Goal: Information Seeking & Learning: Find specific fact

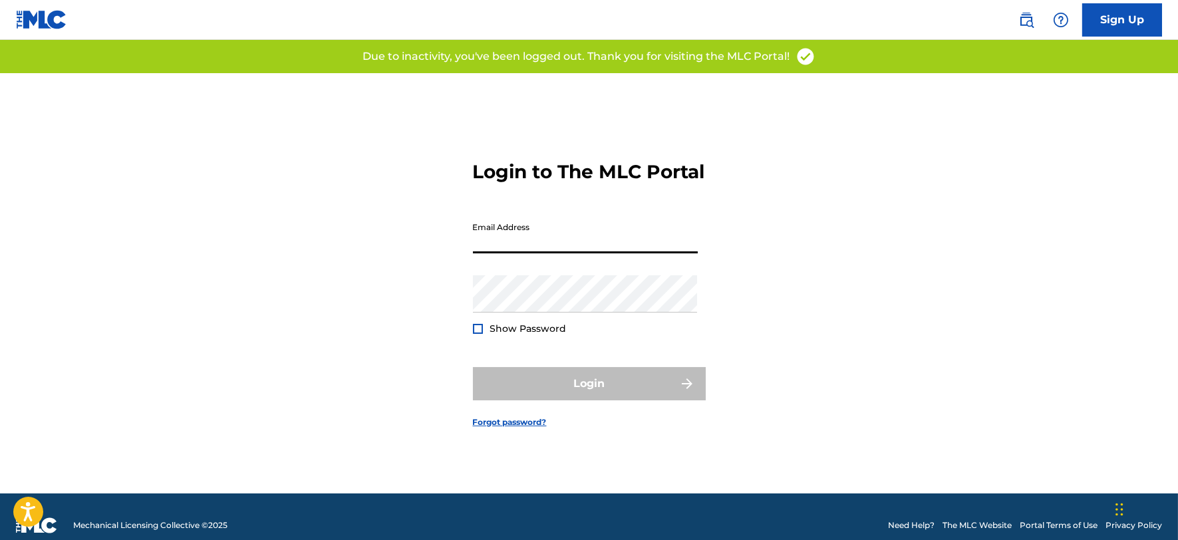
click at [587, 236] on input "Email Address" at bounding box center [585, 235] width 225 height 38
type input "[PERSON_NAME][EMAIL_ADDRESS][DOMAIN_NAME]"
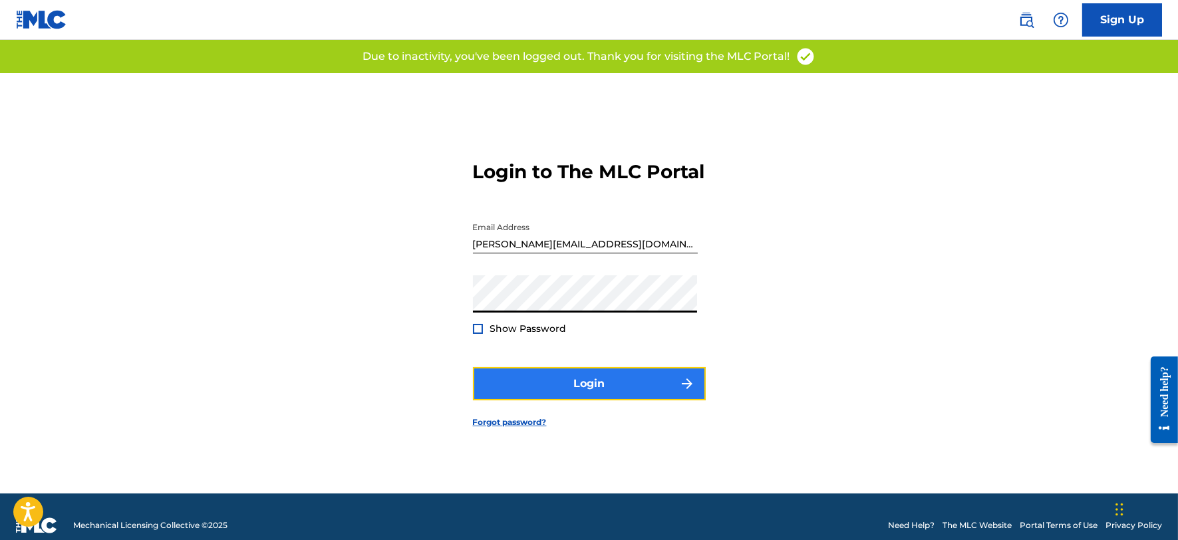
click at [549, 396] on button "Login" at bounding box center [589, 383] width 233 height 33
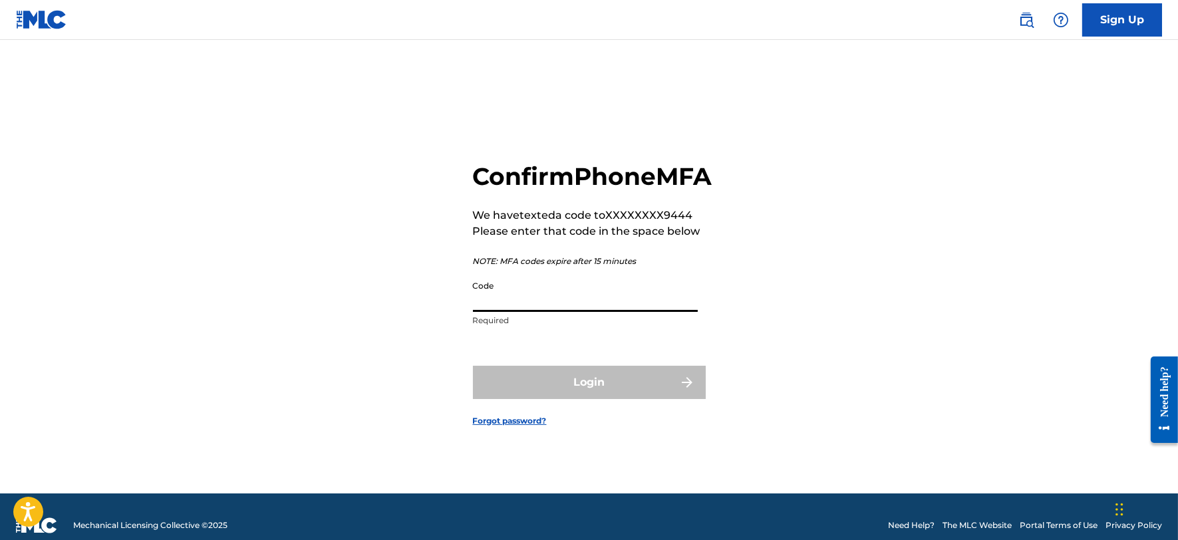
click at [537, 312] on input "Code" at bounding box center [585, 293] width 225 height 38
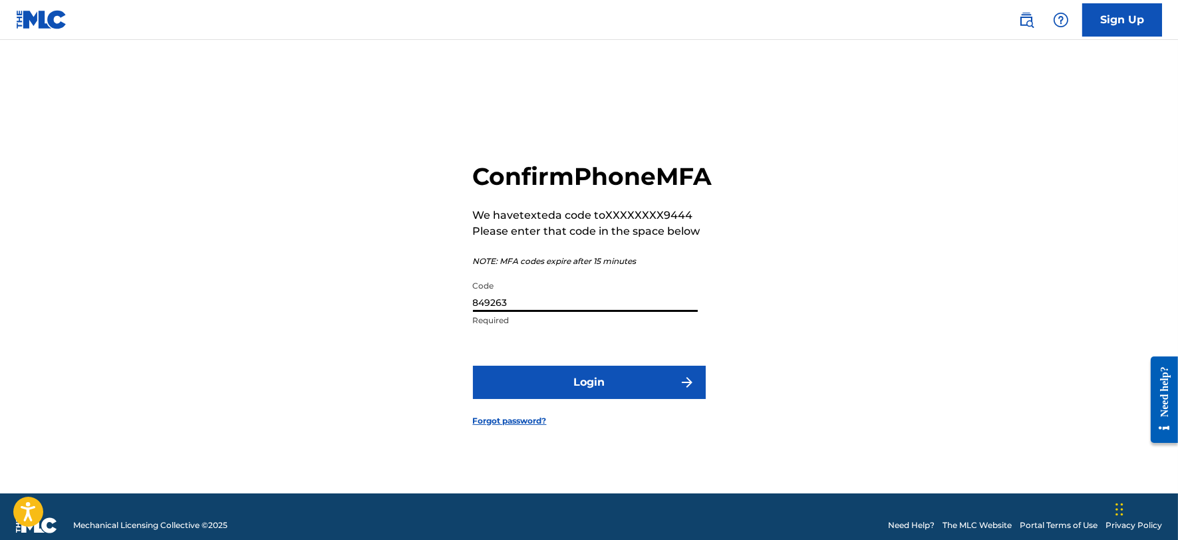
type input "849263"
click at [473, 366] on button "Login" at bounding box center [589, 382] width 233 height 33
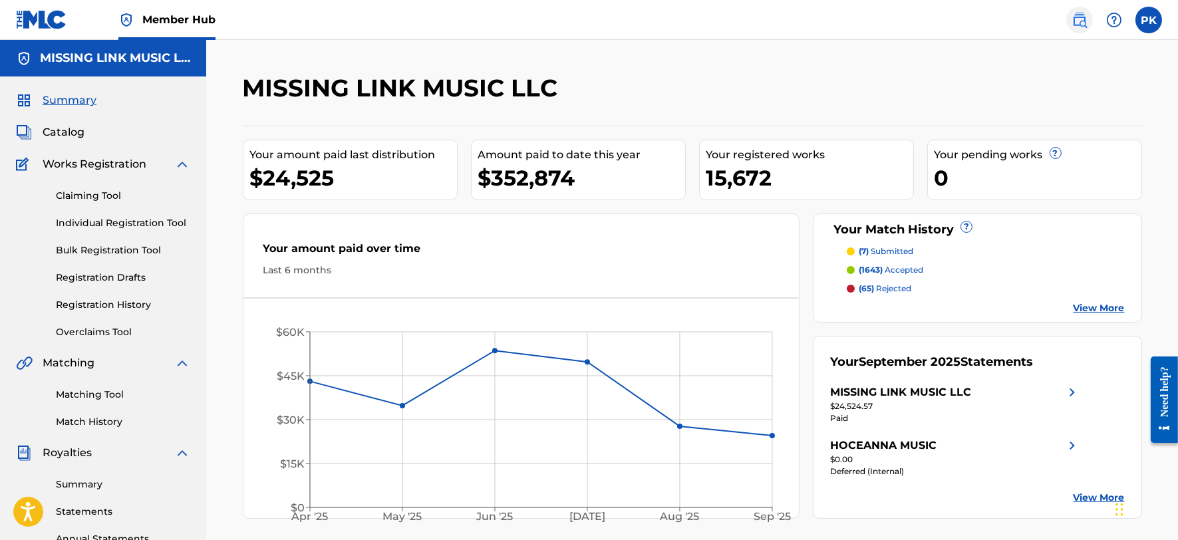
click at [1074, 22] on img at bounding box center [1080, 20] width 16 height 16
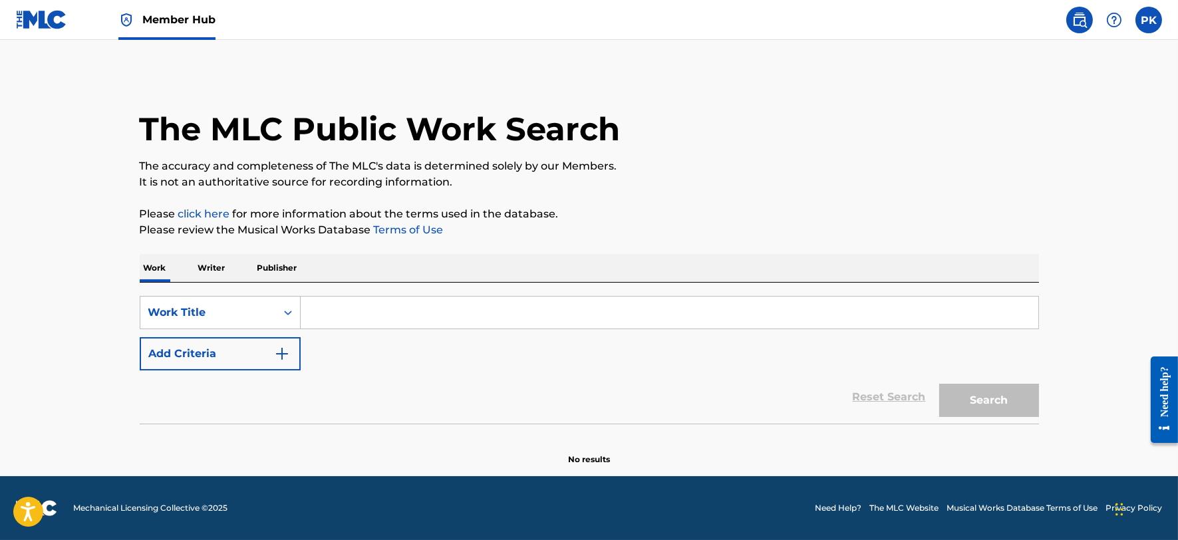
click at [539, 314] on input "Search Form" at bounding box center [670, 313] width 738 height 32
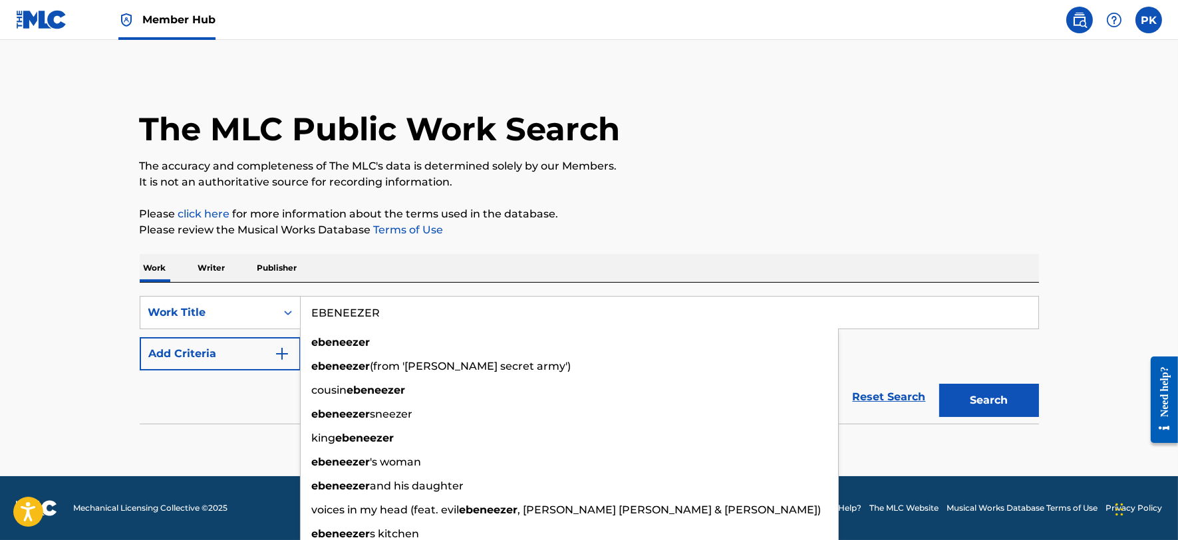
type input "EBENEEZER"
click at [939, 384] on button "Search" at bounding box center [989, 400] width 100 height 33
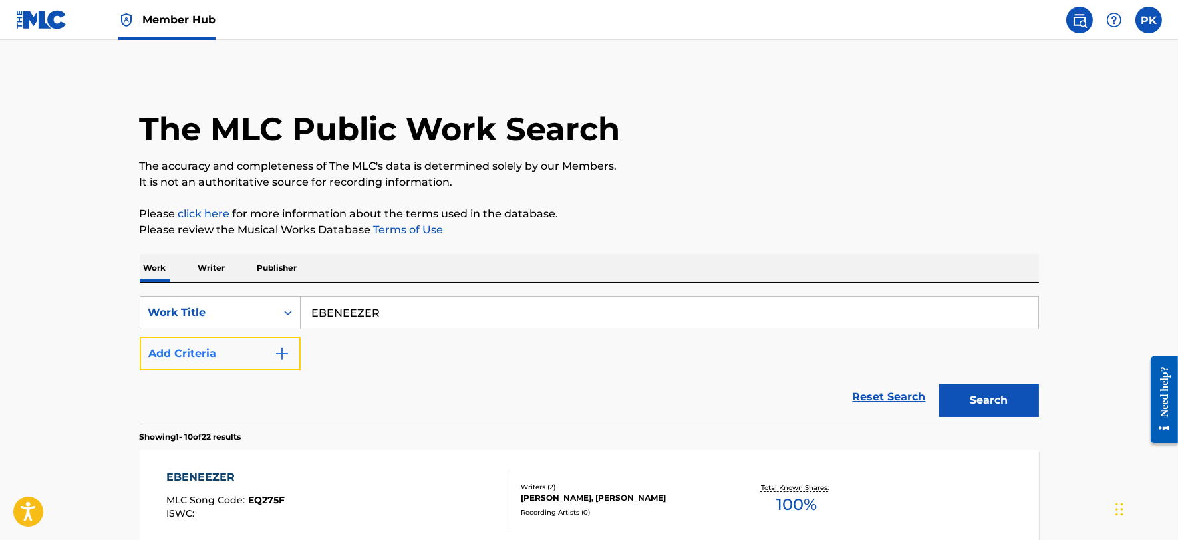
click at [263, 340] on button "Add Criteria" at bounding box center [220, 353] width 161 height 33
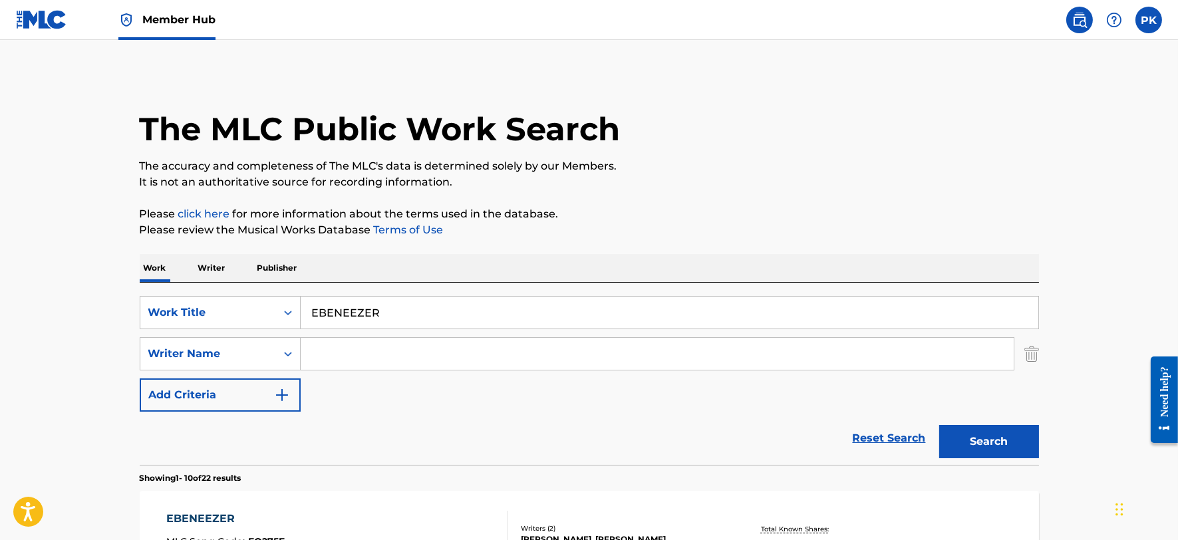
click at [327, 349] on input "Search Form" at bounding box center [657, 354] width 713 height 32
type input "J"
click at [939, 425] on button "Search" at bounding box center [989, 441] width 100 height 33
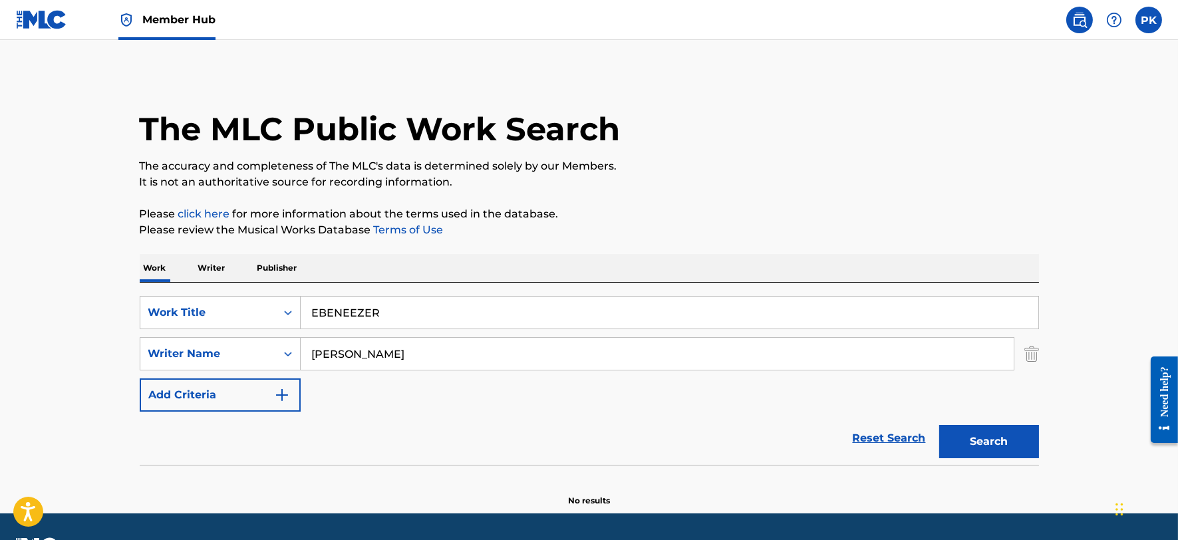
click at [353, 353] on input "MALCOLM SANTIAGO" at bounding box center [657, 354] width 713 height 32
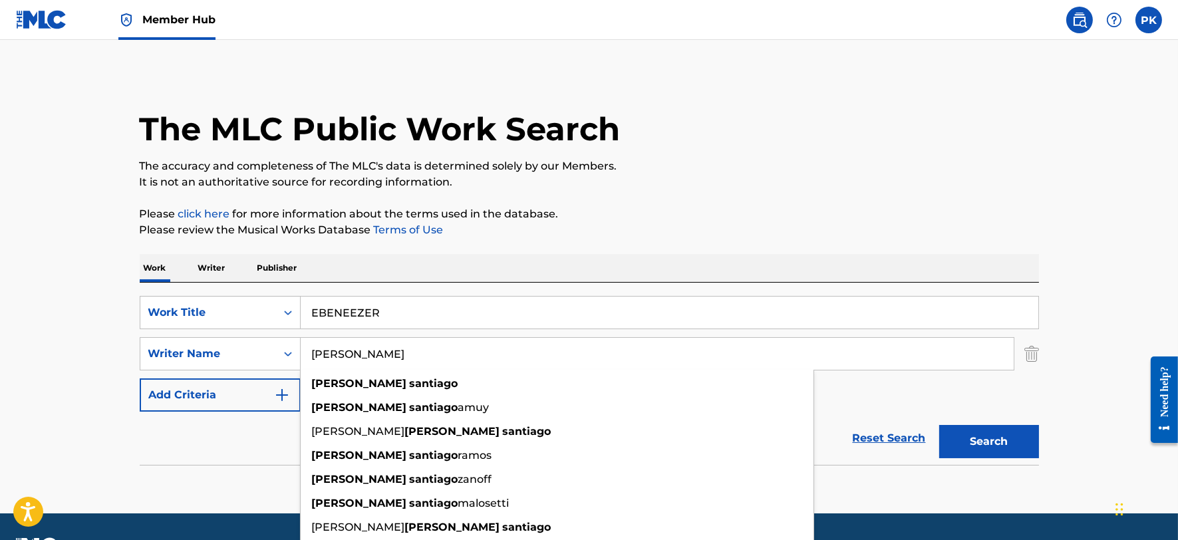
click at [939, 425] on button "Search" at bounding box center [989, 441] width 100 height 33
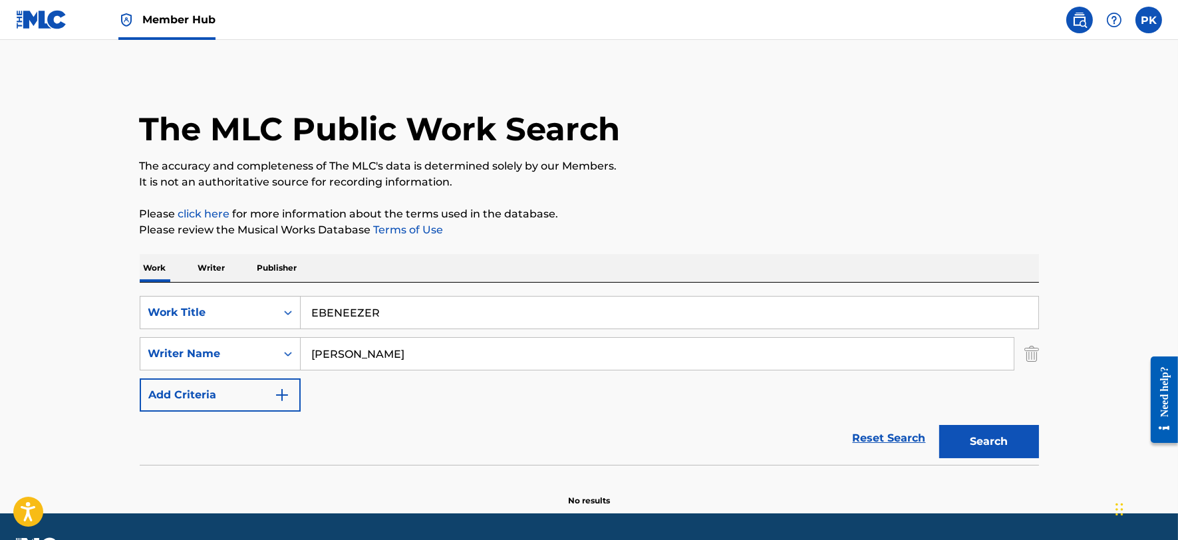
click at [309, 353] on input "JAVIER SANTIAGO" at bounding box center [657, 354] width 713 height 32
type input "MALCOLM JAVIER SANTIAGO"
click at [939, 425] on button "Search" at bounding box center [989, 441] width 100 height 33
